Goal: Information Seeking & Learning: Learn about a topic

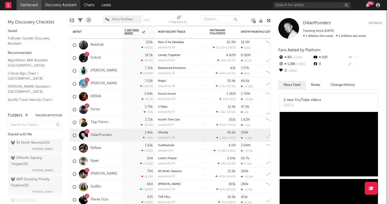
click at [62, 9] on link "Discovery Assistant" at bounding box center [60, 5] width 39 height 10
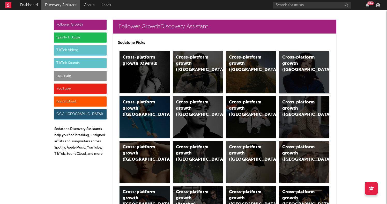
click at [302, 73] on div "Cross-platform growth ([GEOGRAPHIC_DATA])" at bounding box center [299, 64] width 35 height 19
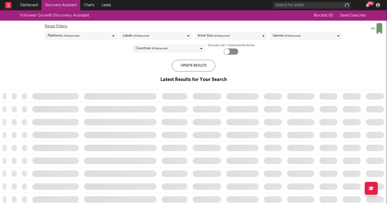
checkbox input "true"
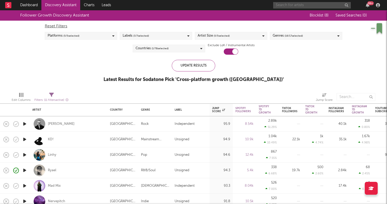
click at [308, 6] on input "text" at bounding box center [312, 5] width 78 height 6
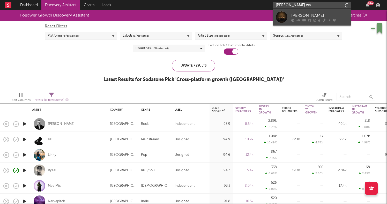
type input "[PERSON_NAME] wa"
click at [309, 19] on icon at bounding box center [309, 20] width 3 height 3
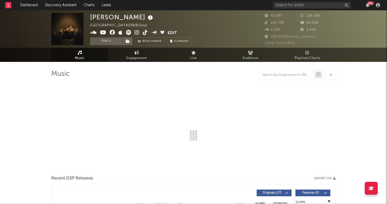
select select "6m"
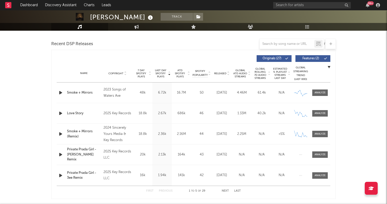
scroll to position [183, 0]
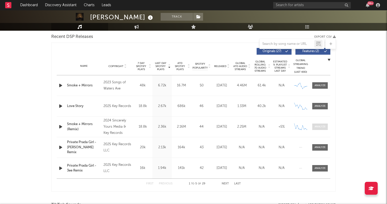
click at [324, 126] on div at bounding box center [319, 127] width 11 height 4
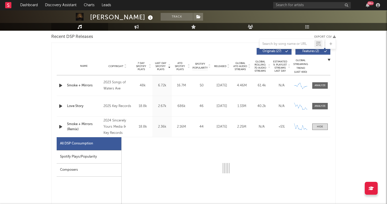
select select "6m"
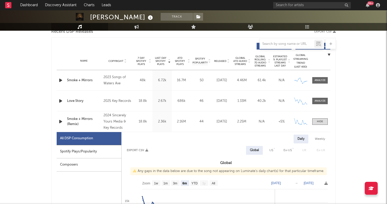
scroll to position [187, 0]
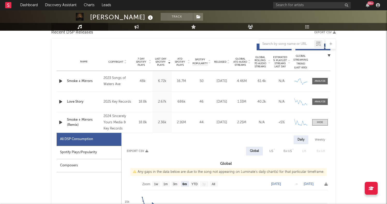
click at [59, 100] on icon "button" at bounding box center [60, 102] width 5 height 6
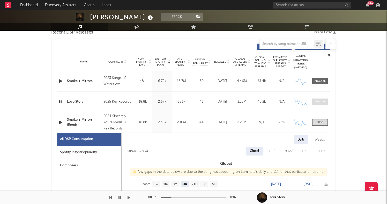
click at [321, 104] on div at bounding box center [319, 102] width 11 height 4
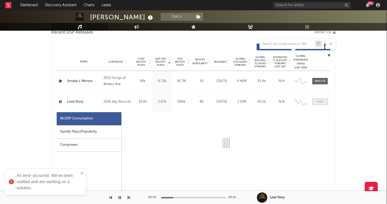
select select "1w"
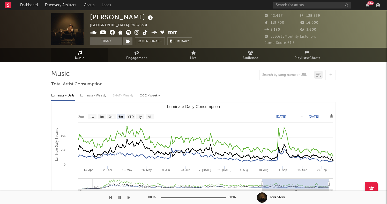
scroll to position [0, 0]
click at [59, 5] on link "Discovery Assistant" at bounding box center [60, 5] width 39 height 10
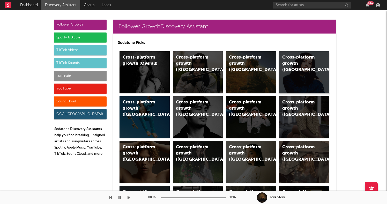
click at [316, 77] on div "Cross-platform growth ([GEOGRAPHIC_DATA])" at bounding box center [304, 72] width 50 height 42
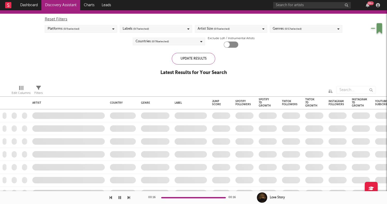
checkbox input "true"
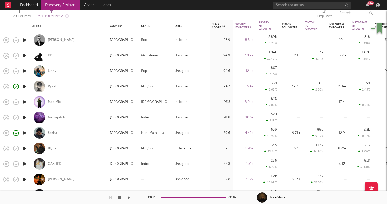
click at [25, 134] on icon "button" at bounding box center [24, 133] width 5 height 6
click at [54, 131] on div "Sorisa" at bounding box center [52, 133] width 9 height 5
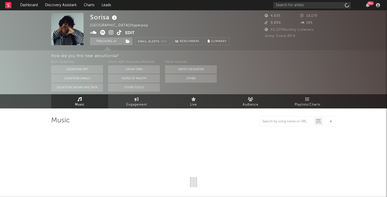
select select "1w"
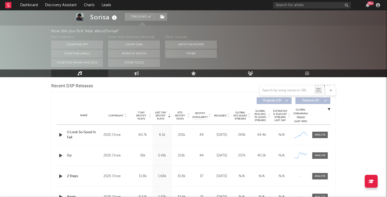
scroll to position [207, 0]
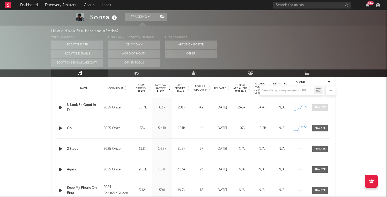
click at [315, 108] on div at bounding box center [319, 108] width 11 height 4
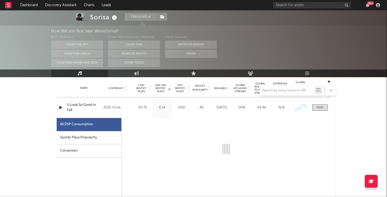
select select "1w"
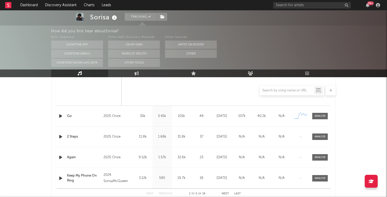
scroll to position [468, 0]
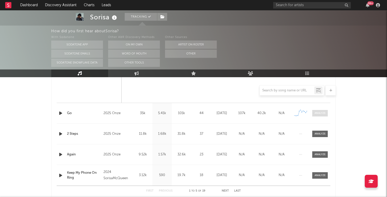
click at [317, 110] on span at bounding box center [320, 113] width 16 height 6
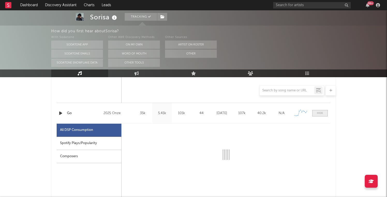
select select "1w"
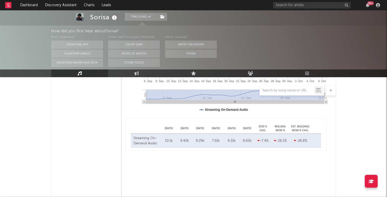
scroll to position [270, 0]
